Goal: Task Accomplishment & Management: Complete application form

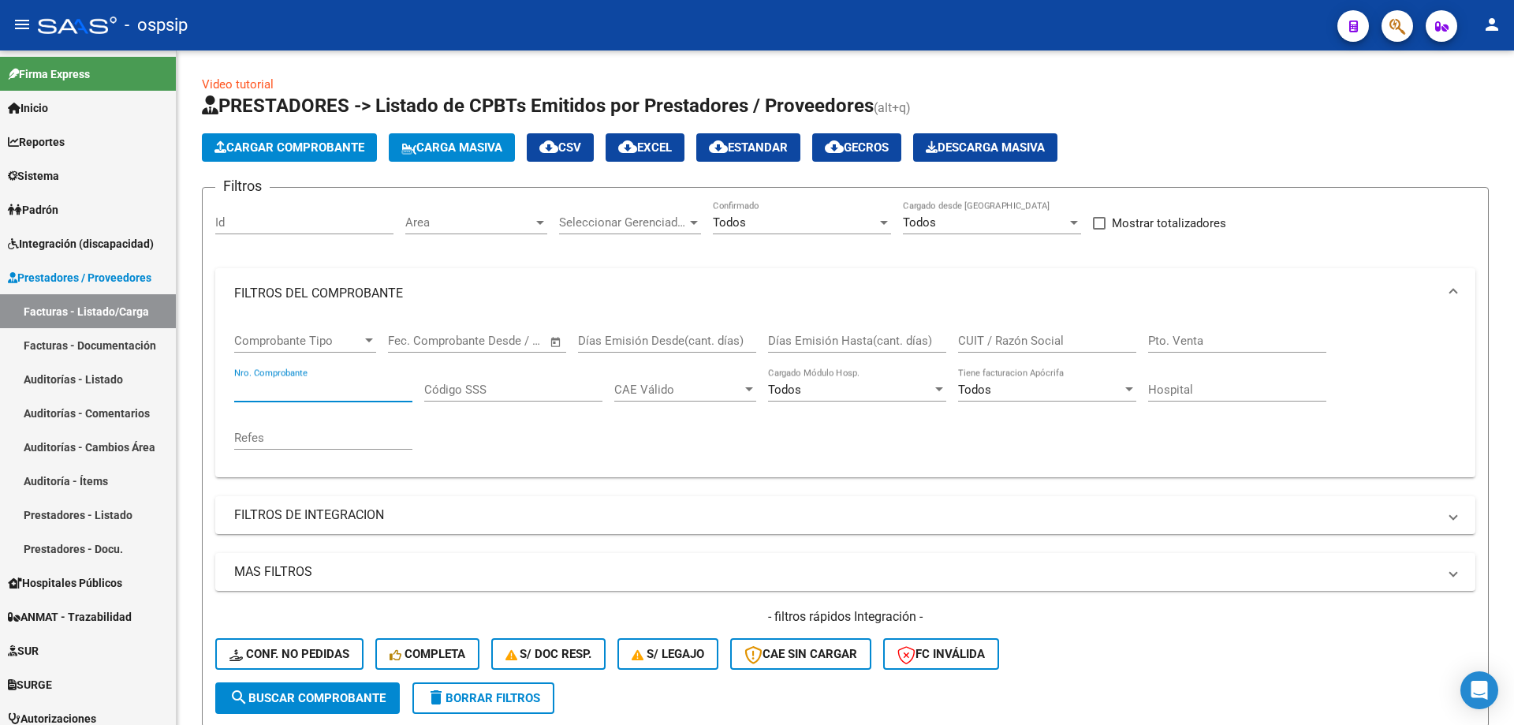
scroll to position [259, 0]
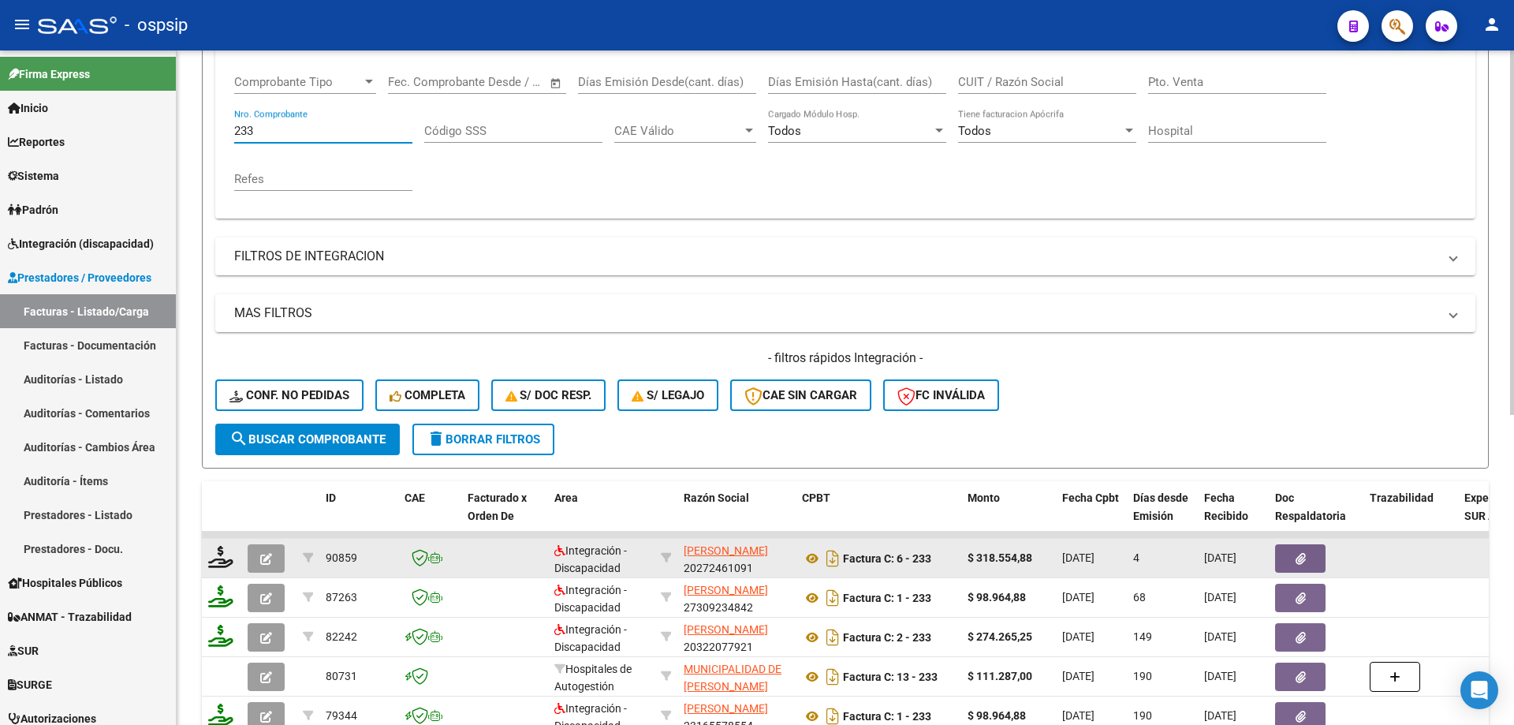
type input "233"
click at [270, 563] on icon "button" at bounding box center [266, 559] width 12 height 12
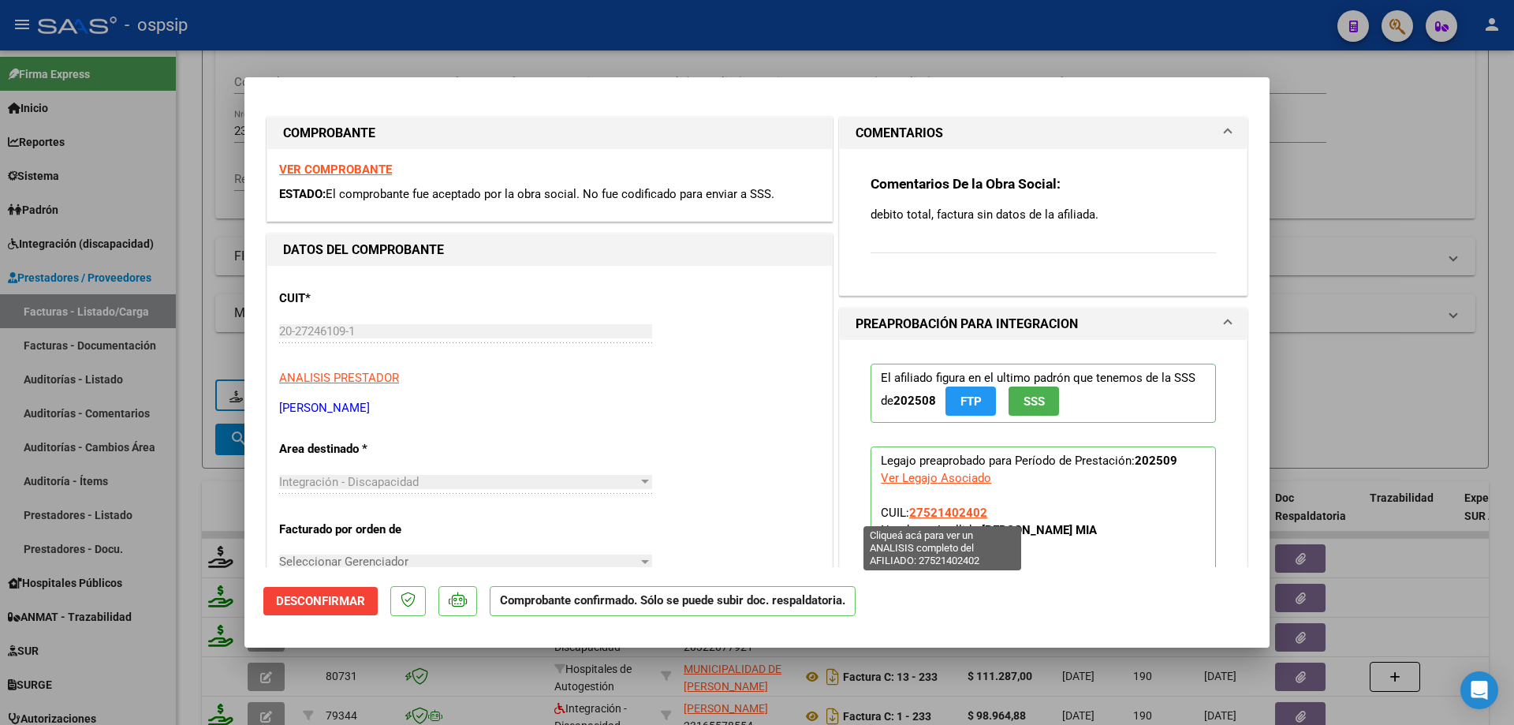
drag, startPoint x: 974, startPoint y: 511, endPoint x: 921, endPoint y: 510, distance: 52.8
click at [921, 510] on span "27521402402" at bounding box center [948, 512] width 78 height 14
copy span "52140240"
type textarea "27521402402"
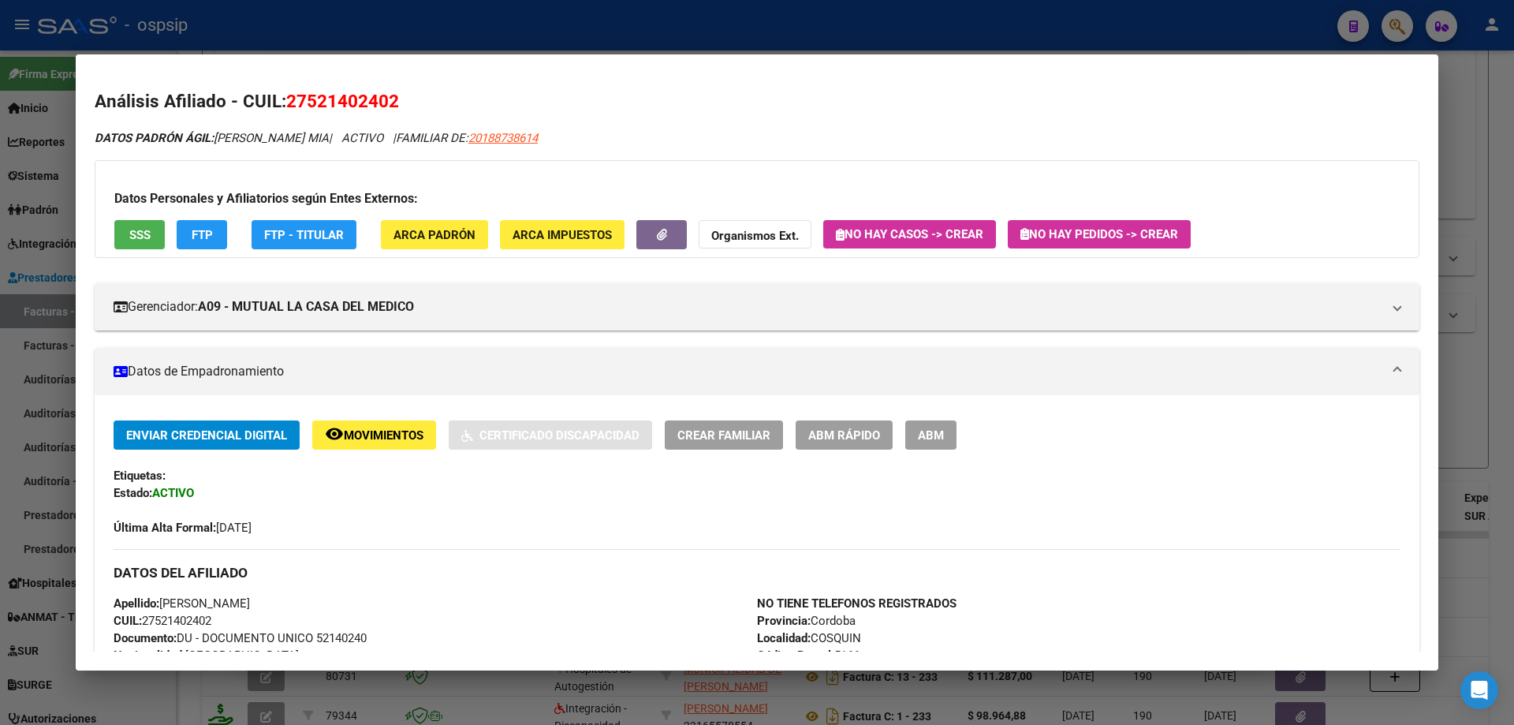
click at [1462, 380] on div at bounding box center [757, 362] width 1514 height 725
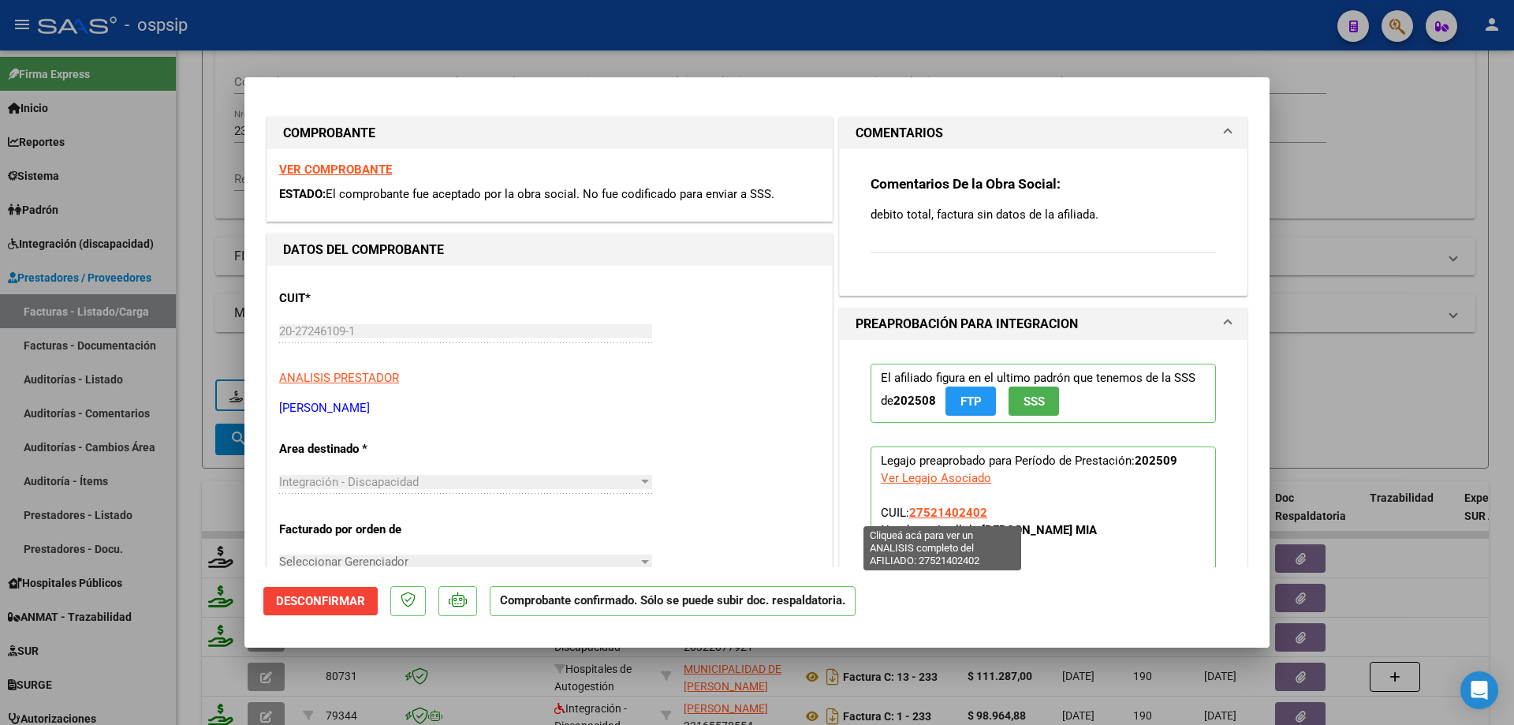
drag, startPoint x: 972, startPoint y: 514, endPoint x: 915, endPoint y: 515, distance: 56.8
click at [915, 515] on span "27521402402" at bounding box center [948, 512] width 78 height 14
copy span "52140240"
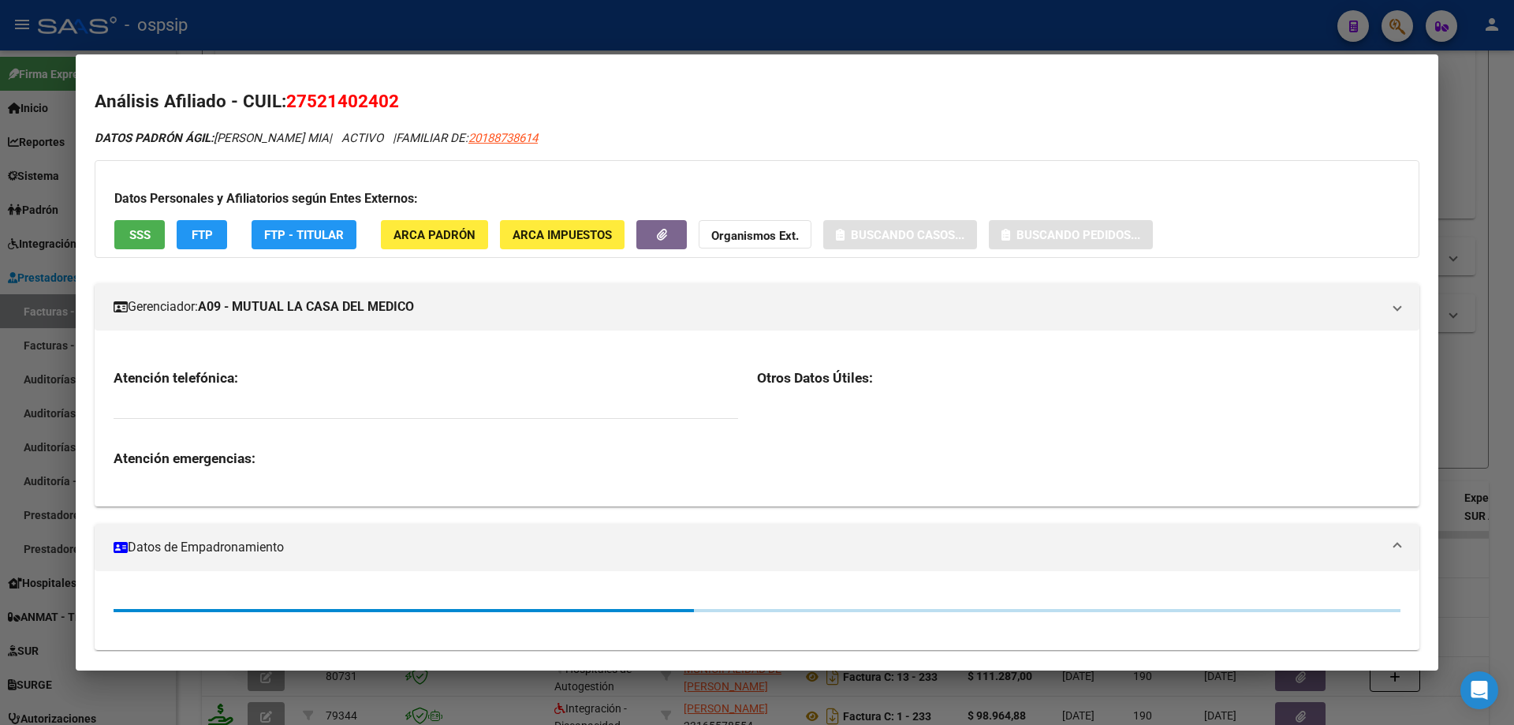
click at [1513, 377] on div at bounding box center [757, 362] width 1514 height 725
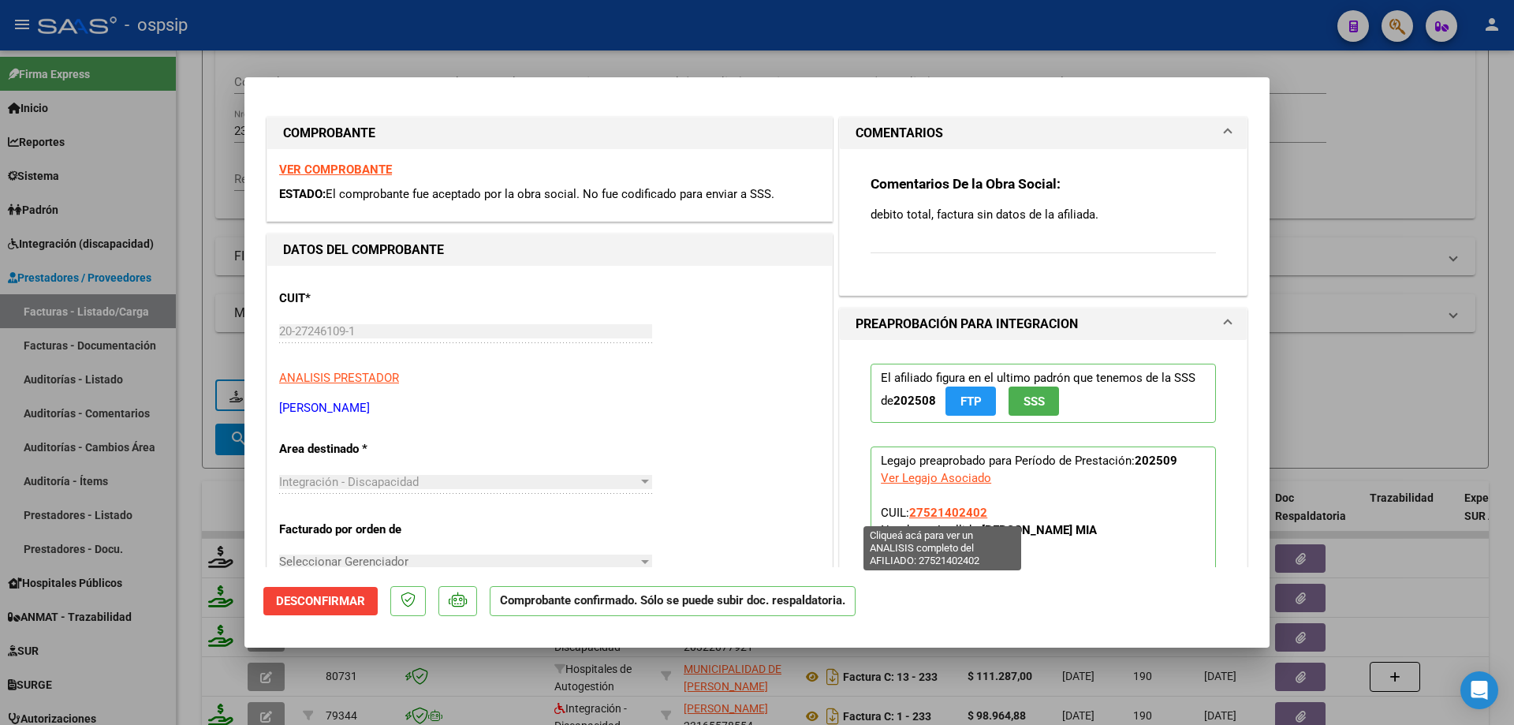
drag, startPoint x: 971, startPoint y: 514, endPoint x: 921, endPoint y: 516, distance: 50.5
click at [921, 516] on span "27521402402" at bounding box center [948, 512] width 78 height 14
copy span "52140240"
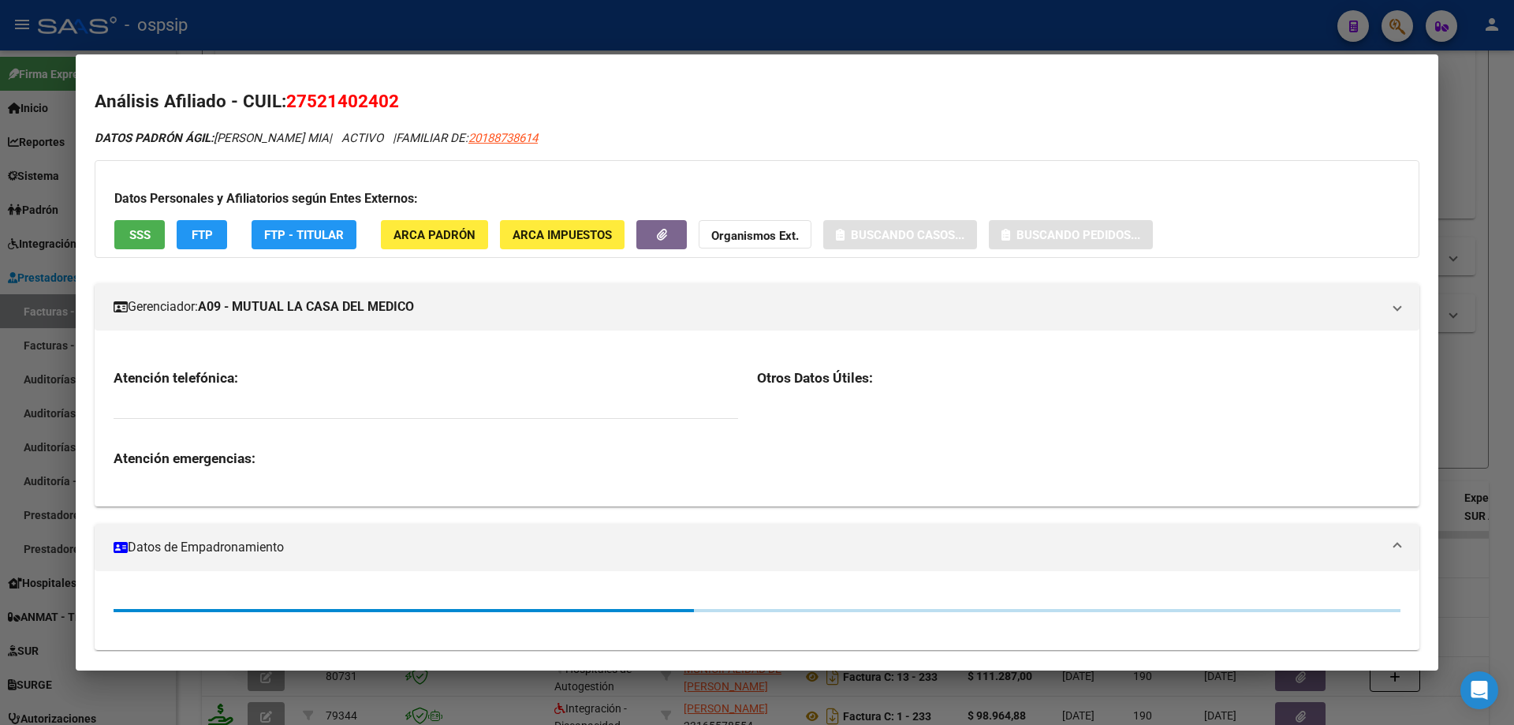
click at [1458, 345] on div at bounding box center [757, 362] width 1514 height 725
